Goal: Share content

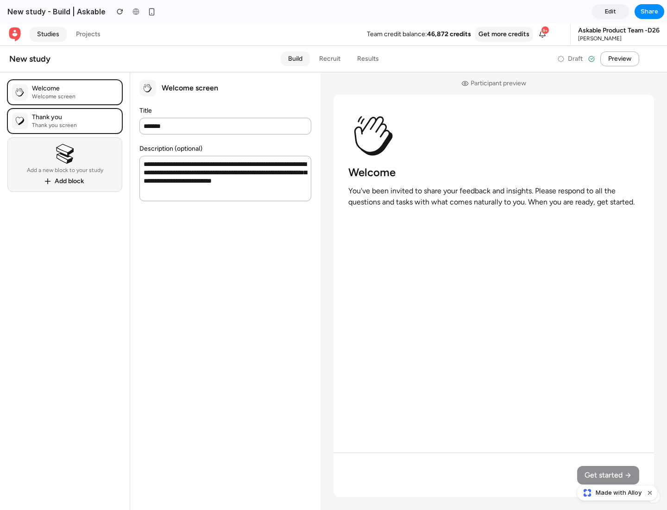
click at [650, 12] on span "Share" at bounding box center [650, 11] width 18 height 9
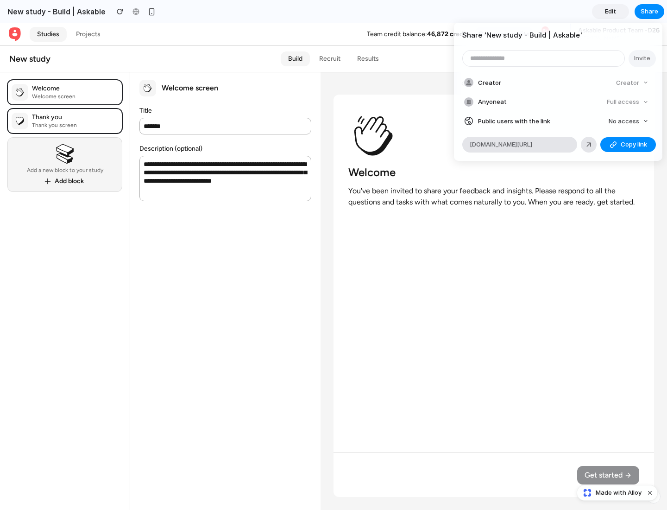
click at [628, 145] on span "Copy link" at bounding box center [634, 144] width 26 height 9
click at [619, 493] on div "Share ' New study - Build | Askable ' Invite Creator Creator Anyone at Full acc…" at bounding box center [333, 255] width 667 height 510
